Goal: Task Accomplishment & Management: Manage account settings

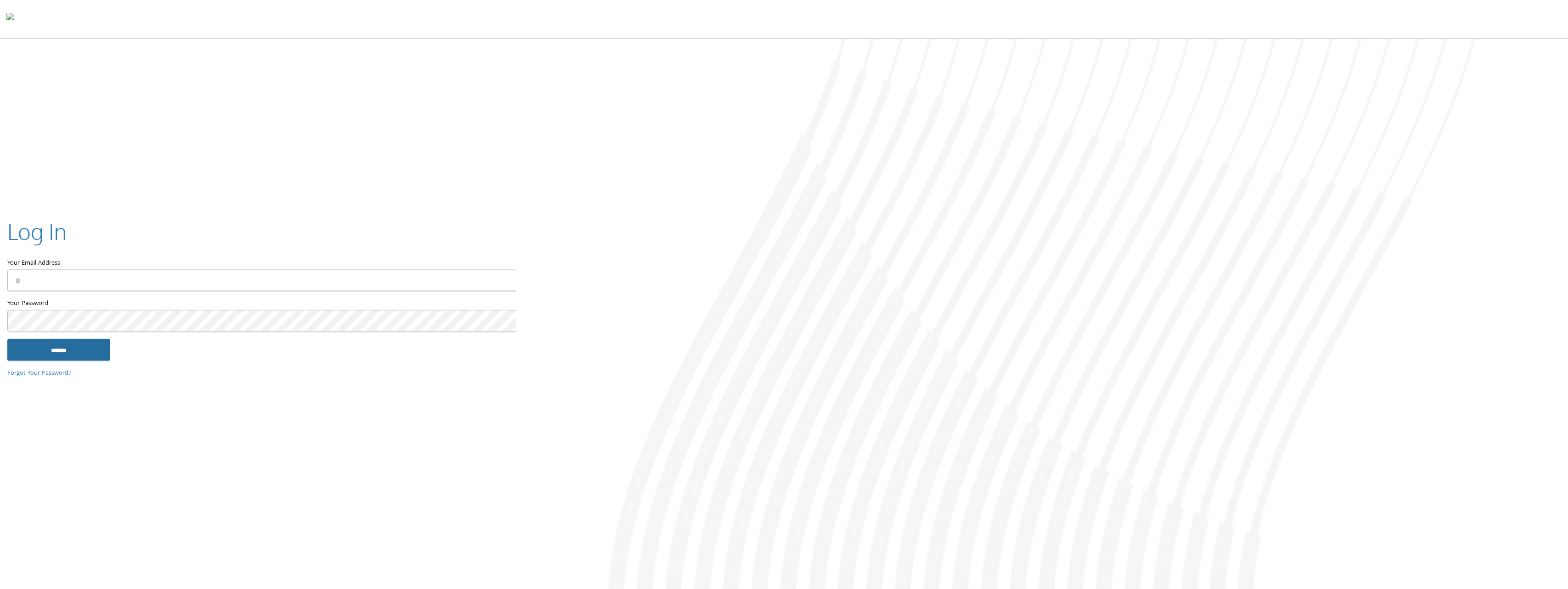
type input "**********"
click at [97, 347] on input "******" at bounding box center [59, 350] width 103 height 22
